Goal: Task Accomplishment & Management: Complete application form

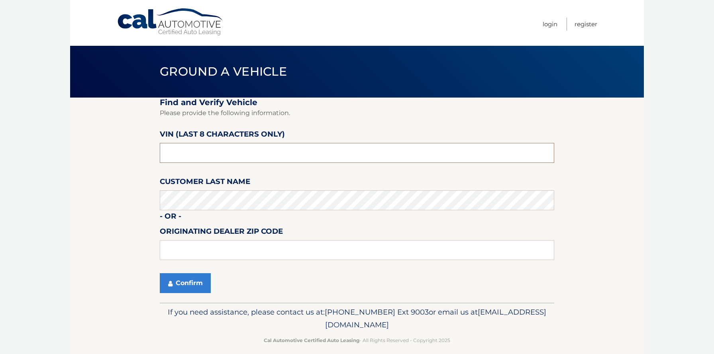
click at [216, 159] on input "text" at bounding box center [357, 153] width 395 height 20
type input "NN386470"
type input "19342"
click at [114, 217] on section "Find and Verify Vehicle Please provide the following information. VIN (last 8 c…" at bounding box center [357, 200] width 574 height 205
click at [195, 283] on button "Confirm" at bounding box center [185, 283] width 51 height 20
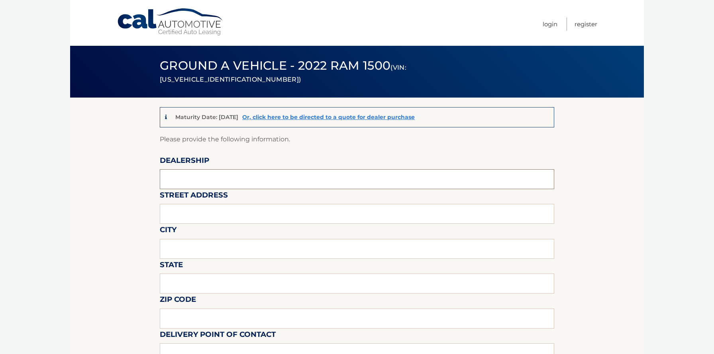
click at [198, 174] on input "text" at bounding box center [357, 179] width 395 height 20
type input "[PERSON_NAME] Chrysler Jeep Ram"
type input "[STREET_ADDRESS][PERSON_NAME][PERSON_NAME]"
type input "[PERSON_NAME] [PERSON_NAME]"
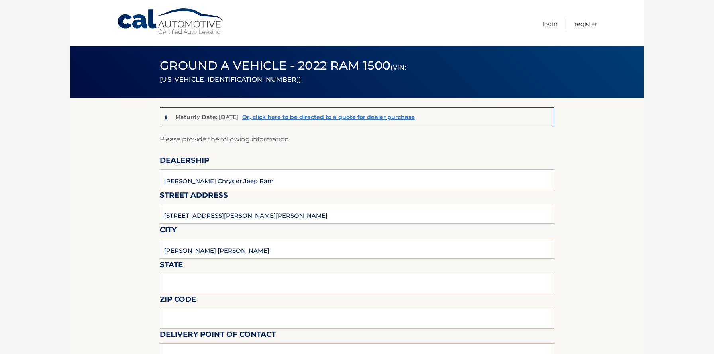
type input "PA"
type input "19342"
type input "[PERSON_NAME]"
type input "6103585300"
type input "[EMAIL_ADDRESS][DOMAIN_NAME]"
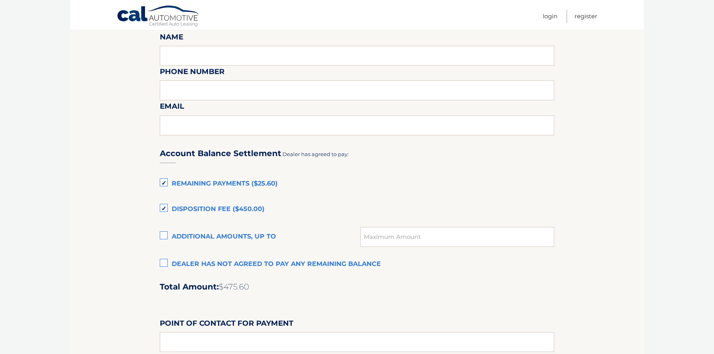
scroll to position [428, 0]
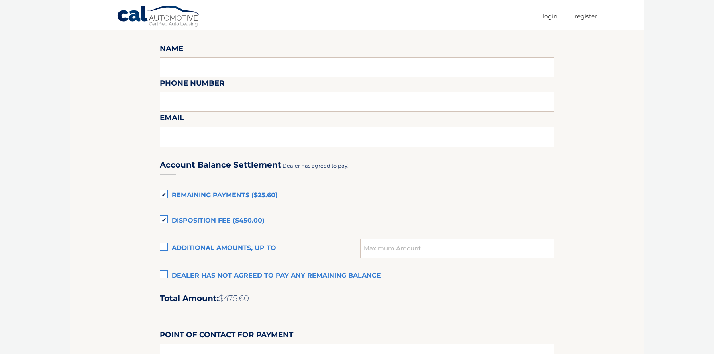
click at [164, 274] on label "Dealer has not agreed to pay any remaining balance" at bounding box center [357, 276] width 395 height 16
click at [0, 0] on input "Dealer has not agreed to pay any remaining balance" at bounding box center [0, 0] width 0 height 0
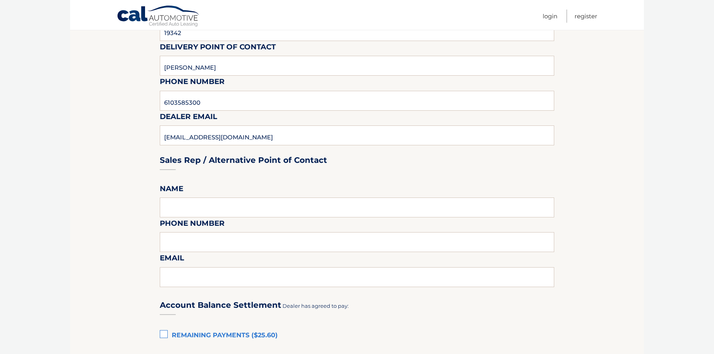
scroll to position [287, 0]
click at [192, 213] on input "text" at bounding box center [357, 208] width 395 height 20
type input "[PERSON_NAME]"
type input "6103585300"
type input "[EMAIL_ADDRESS][DOMAIN_NAME]"
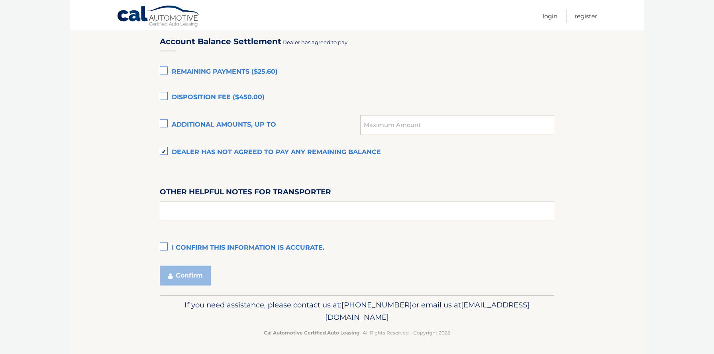
scroll to position [553, 0]
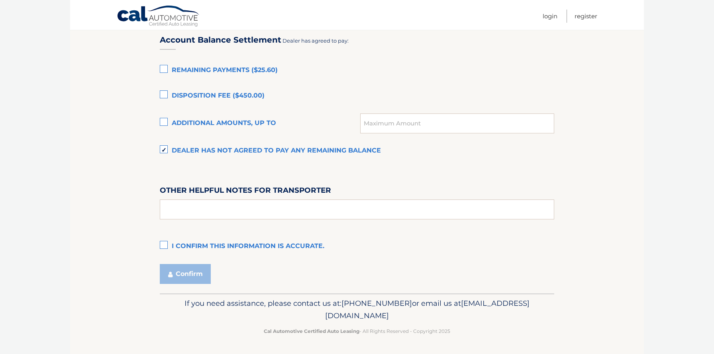
click at [162, 245] on label "I confirm this information is accurate." at bounding box center [357, 247] width 395 height 16
click at [0, 0] on input "I confirm this information is accurate." at bounding box center [0, 0] width 0 height 0
click at [190, 280] on button "Confirm" at bounding box center [185, 274] width 51 height 20
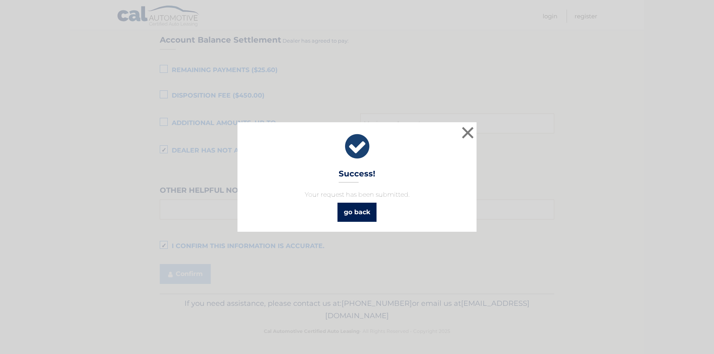
click at [350, 210] on link "go back" at bounding box center [357, 212] width 39 height 19
